Goal: Transaction & Acquisition: Purchase product/service

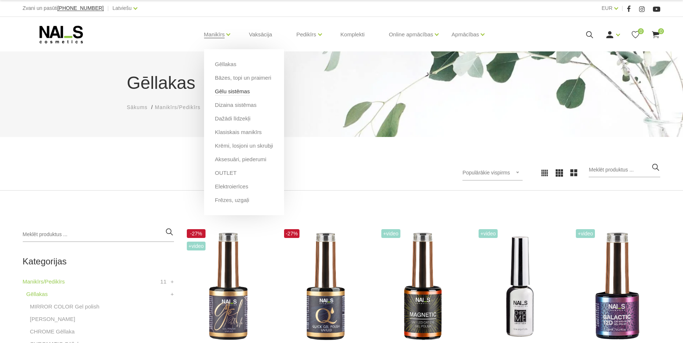
click at [228, 94] on link "Gēlu sistēmas" at bounding box center [232, 91] width 35 height 8
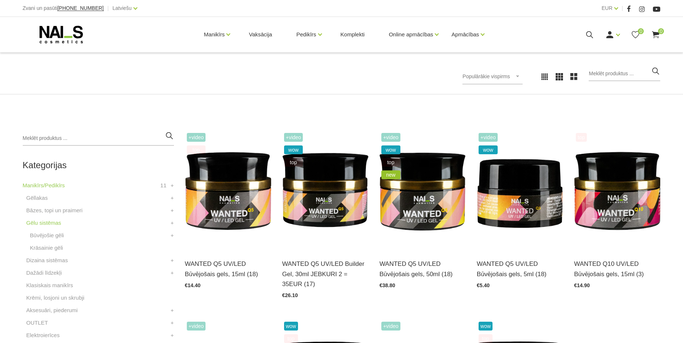
scroll to position [97, 0]
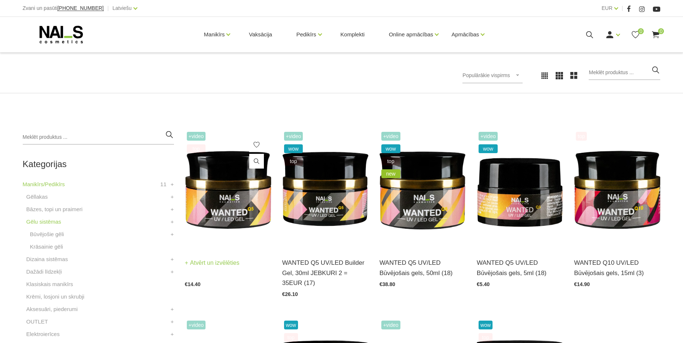
click at [228, 268] on link "Atvērt un izvēlēties" at bounding box center [212, 263] width 55 height 10
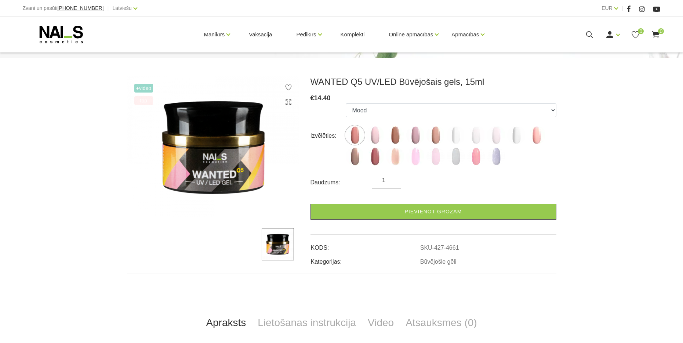
scroll to position [80, 0]
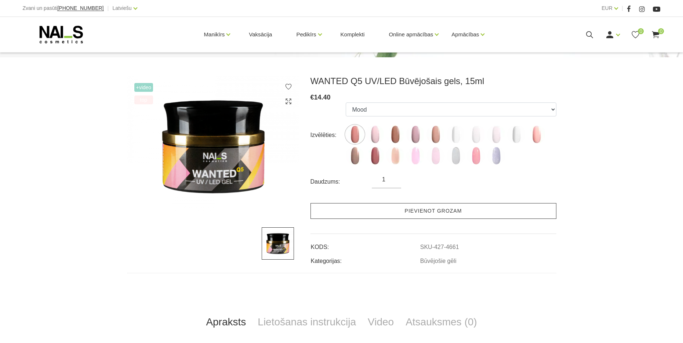
click at [373, 203] on link "Pievienot grozam" at bounding box center [434, 211] width 246 height 16
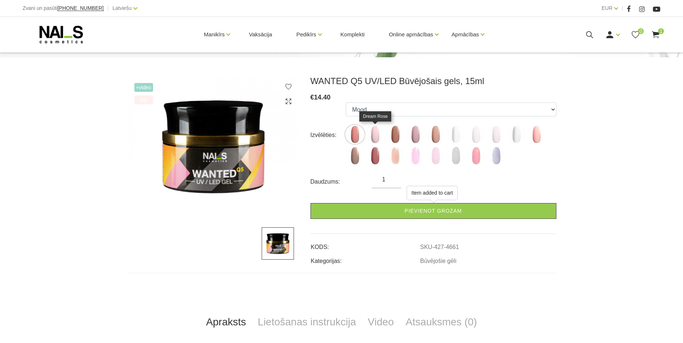
click at [376, 135] on img at bounding box center [375, 134] width 18 height 18
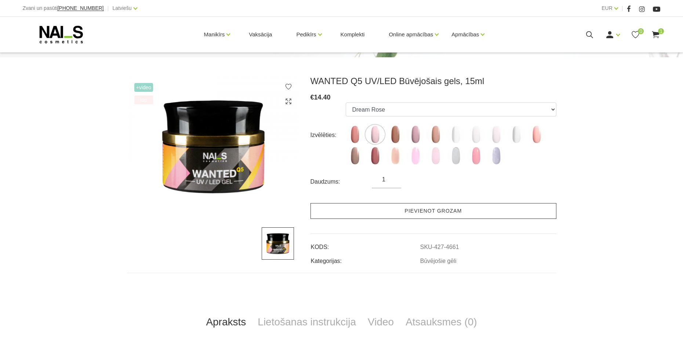
click at [384, 207] on link "Pievienot grozam" at bounding box center [434, 211] width 246 height 16
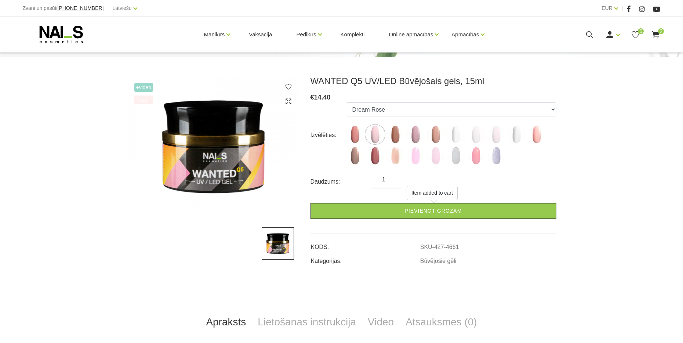
click at [400, 135] on img at bounding box center [395, 134] width 18 height 18
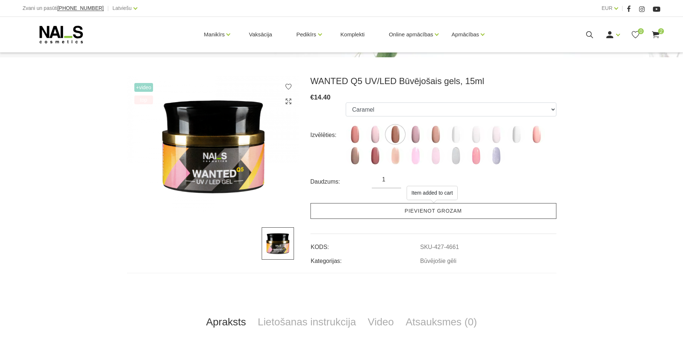
click at [395, 213] on link "Pievienot grozam" at bounding box center [434, 211] width 246 height 16
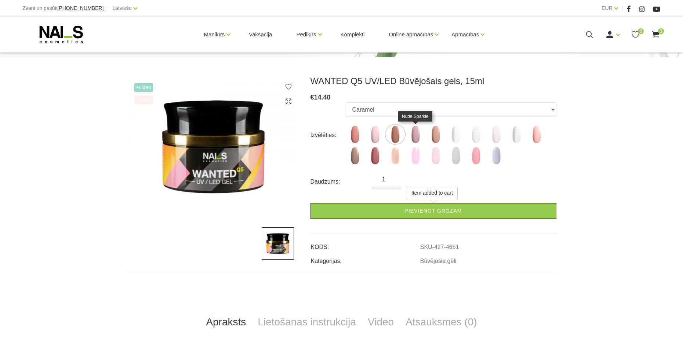
click at [417, 142] on img at bounding box center [415, 134] width 18 height 18
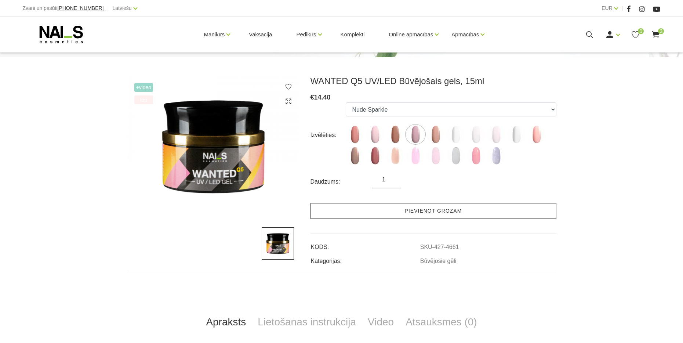
click at [403, 212] on link "Pievienot grozam" at bounding box center [434, 211] width 246 height 16
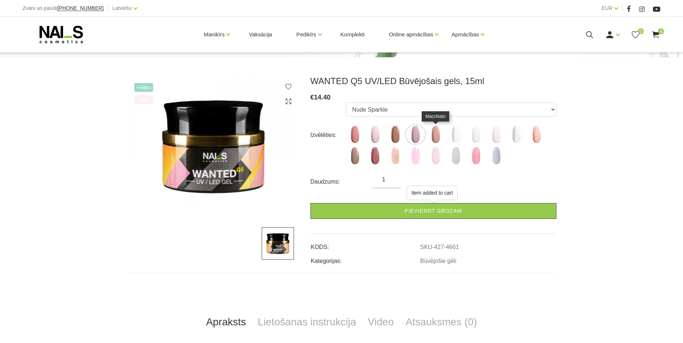
click at [442, 132] on img at bounding box center [436, 134] width 18 height 18
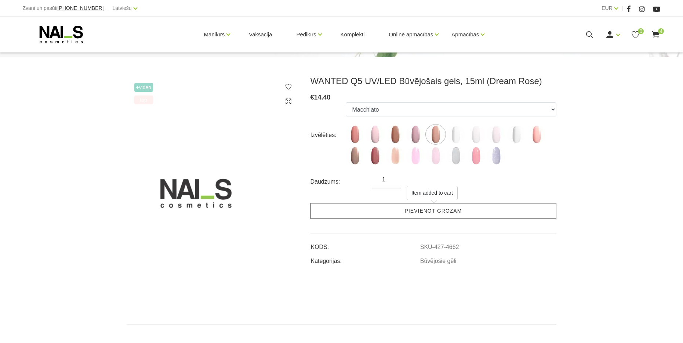
click at [419, 213] on link "Pievienot grozam" at bounding box center [434, 211] width 246 height 16
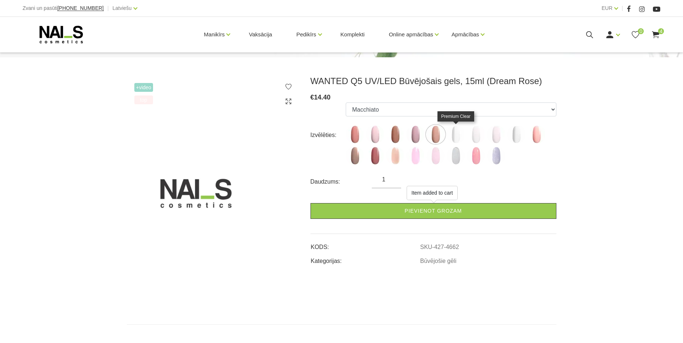
click at [454, 136] on img at bounding box center [456, 134] width 18 height 18
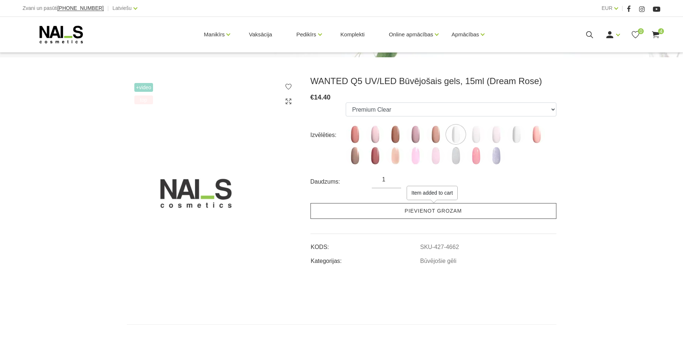
click at [422, 213] on link "Pievienot grozam" at bounding box center [434, 211] width 246 height 16
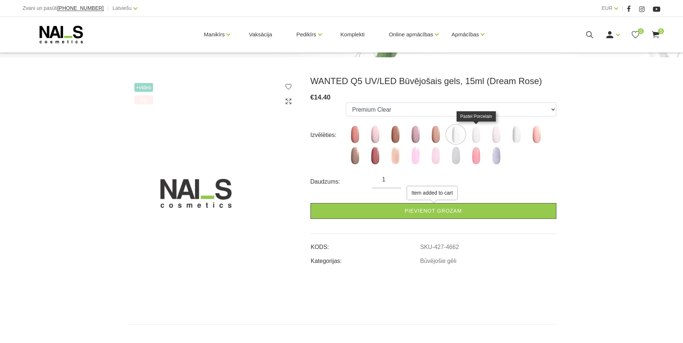
click at [478, 142] on img at bounding box center [476, 134] width 18 height 18
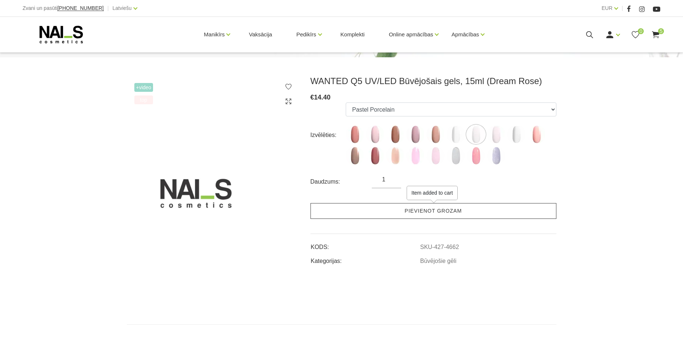
click at [459, 207] on link "Pievienot grozam" at bounding box center [434, 211] width 246 height 16
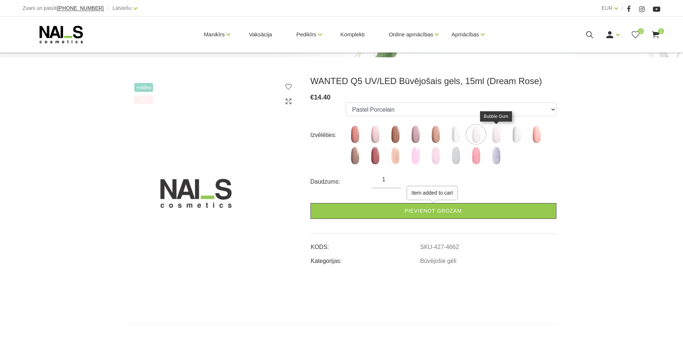
click at [498, 127] on img at bounding box center [496, 134] width 18 height 18
click at [469, 205] on link "Pievienot grozam" at bounding box center [434, 211] width 246 height 16
click at [518, 136] on img at bounding box center [516, 134] width 18 height 18
click at [539, 137] on img at bounding box center [537, 134] width 18 height 18
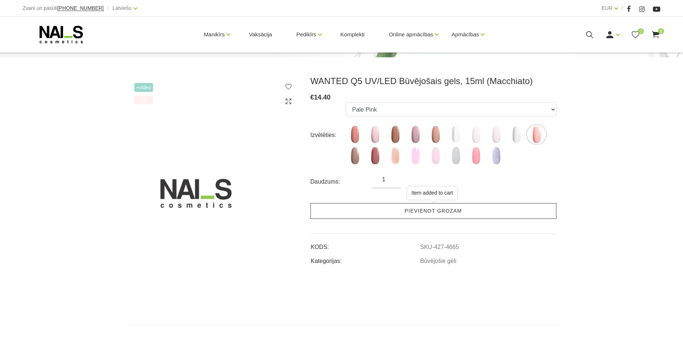
click at [477, 213] on link "Pievienot grozam" at bounding box center [434, 211] width 246 height 16
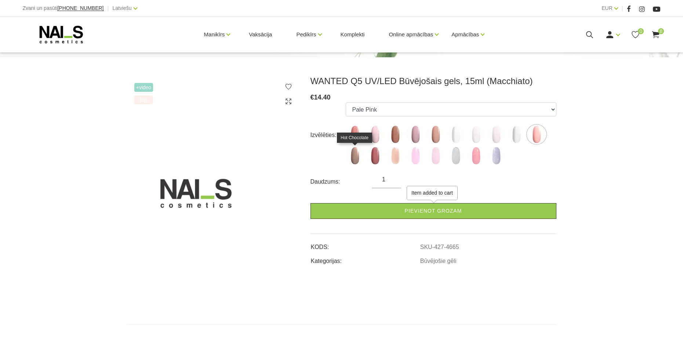
click at [352, 157] on img at bounding box center [355, 156] width 18 height 18
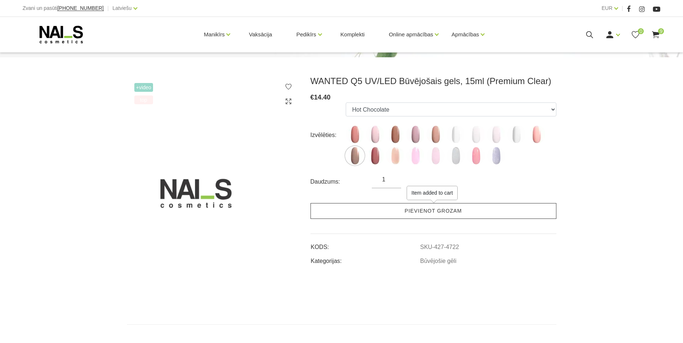
click at [401, 206] on link "Pievienot grozam" at bounding box center [434, 211] width 246 height 16
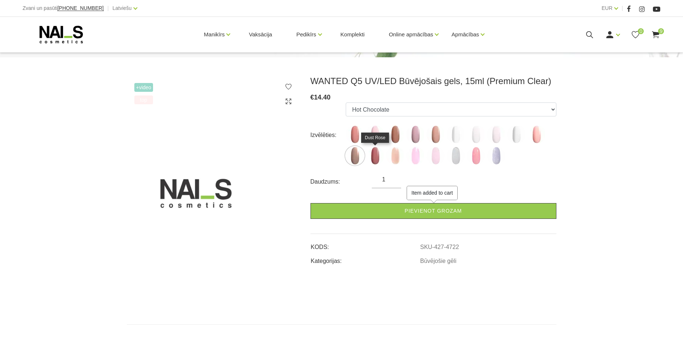
click at [376, 156] on img at bounding box center [375, 156] width 18 height 18
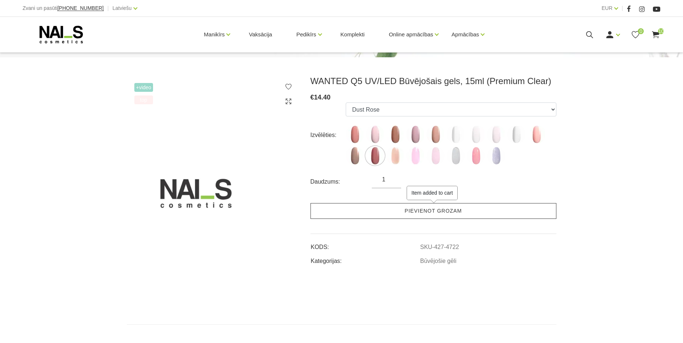
click at [405, 212] on link "Pievienot grozam" at bounding box center [434, 211] width 246 height 16
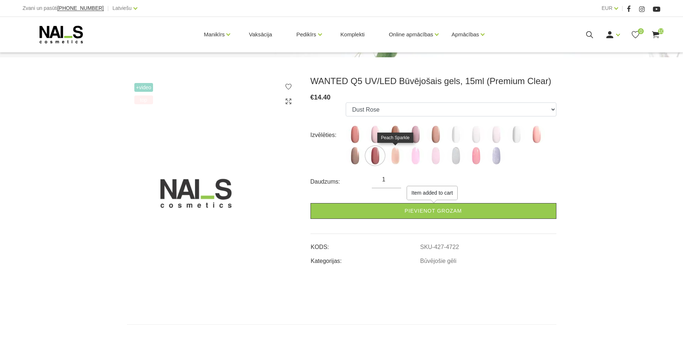
click at [395, 151] on img at bounding box center [395, 156] width 18 height 18
click at [406, 214] on link "Pievienot grozam" at bounding box center [434, 211] width 246 height 16
click at [418, 158] on img at bounding box center [415, 156] width 18 height 18
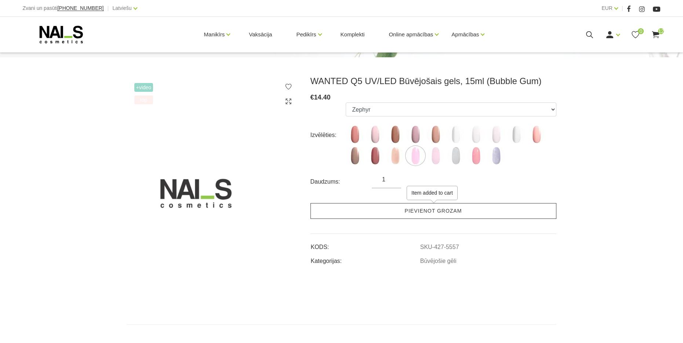
click at [412, 213] on link "Pievienot grozam" at bounding box center [434, 211] width 246 height 16
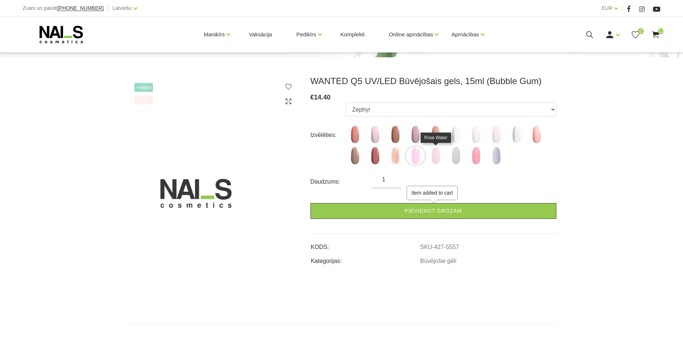
click at [441, 155] on img at bounding box center [436, 156] width 18 height 18
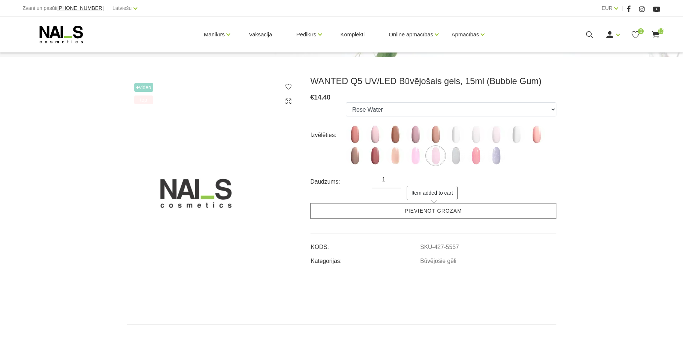
click at [434, 207] on link "Pievienot grozam" at bounding box center [434, 211] width 246 height 16
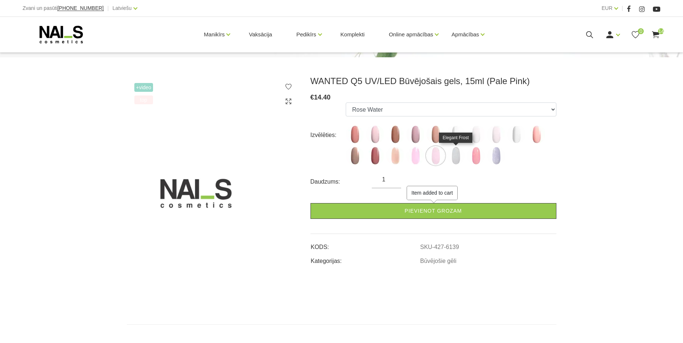
click at [459, 153] on img at bounding box center [456, 156] width 18 height 18
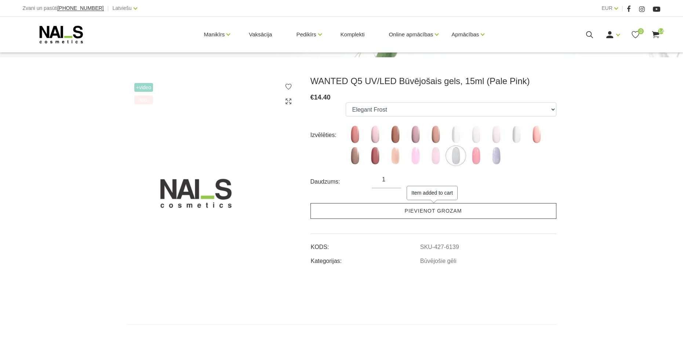
click at [437, 209] on link "Pievienot grozam" at bounding box center [434, 211] width 246 height 16
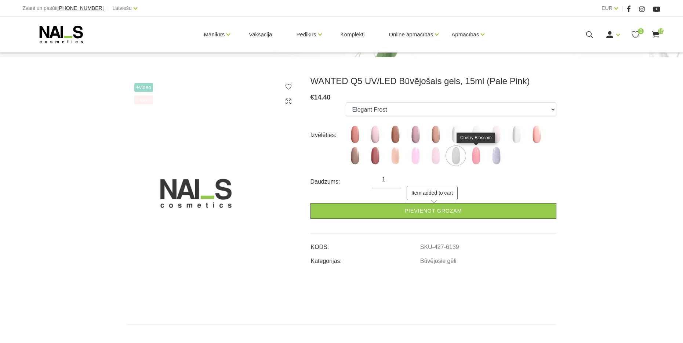
click at [479, 154] on img at bounding box center [476, 156] width 18 height 18
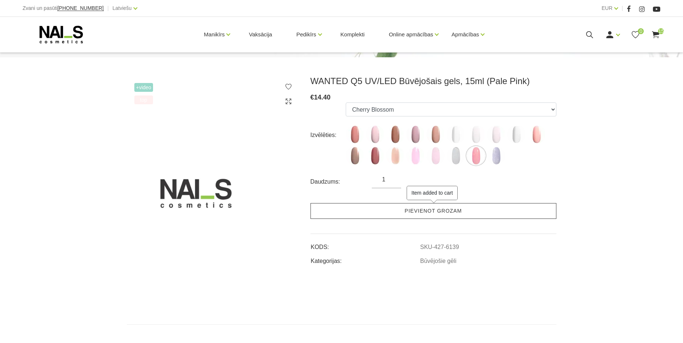
click at [444, 216] on link "Pievienot grozam" at bounding box center [434, 211] width 246 height 16
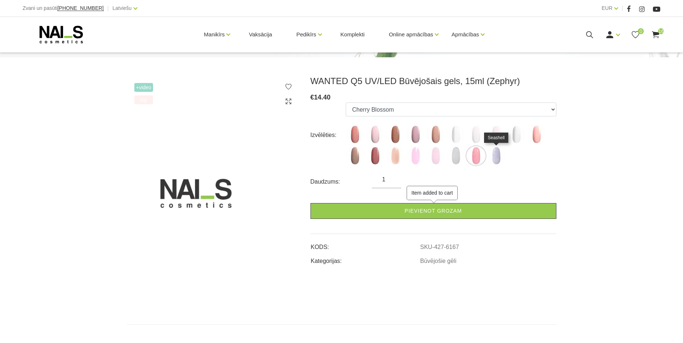
click at [493, 158] on img at bounding box center [496, 156] width 18 height 18
select select "6431"
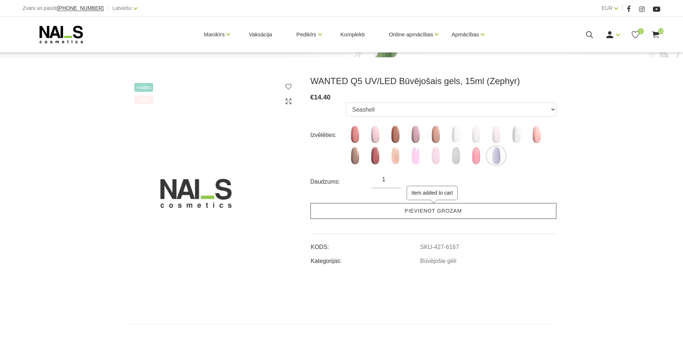
click at [469, 210] on link "Pievienot grozam" at bounding box center [434, 211] width 246 height 16
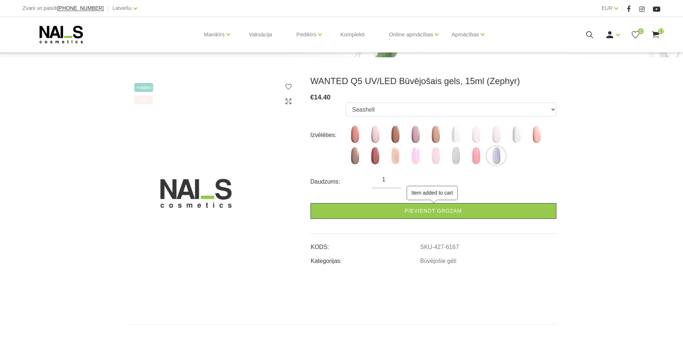
click at [654, 32] on use at bounding box center [655, 34] width 7 height 7
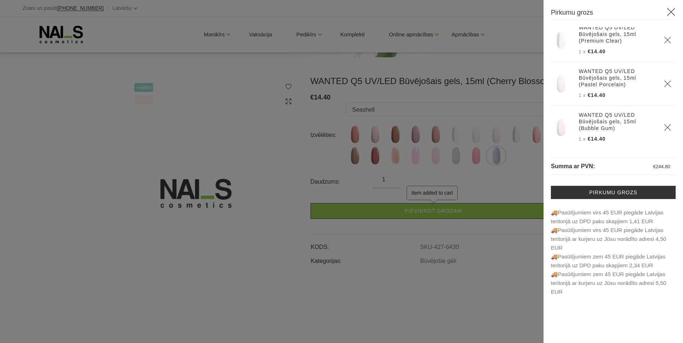
scroll to position [0, 0]
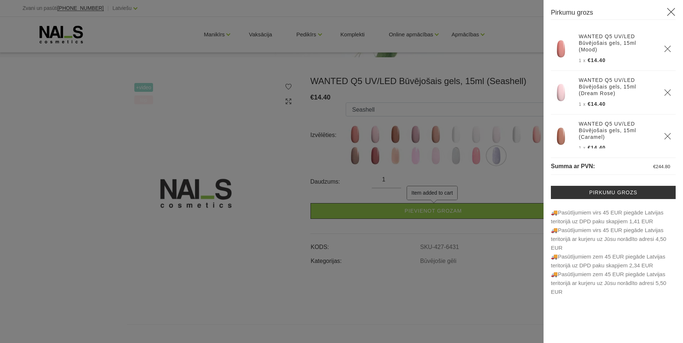
click at [669, 12] on icon at bounding box center [671, 11] width 9 height 9
